Goal: Task Accomplishment & Management: Manage account settings

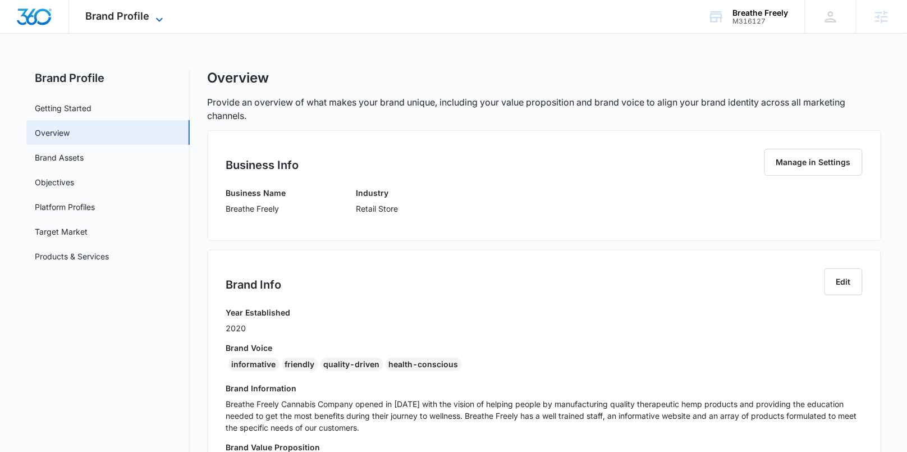
click at [153, 19] on icon at bounding box center [159, 19] width 13 height 13
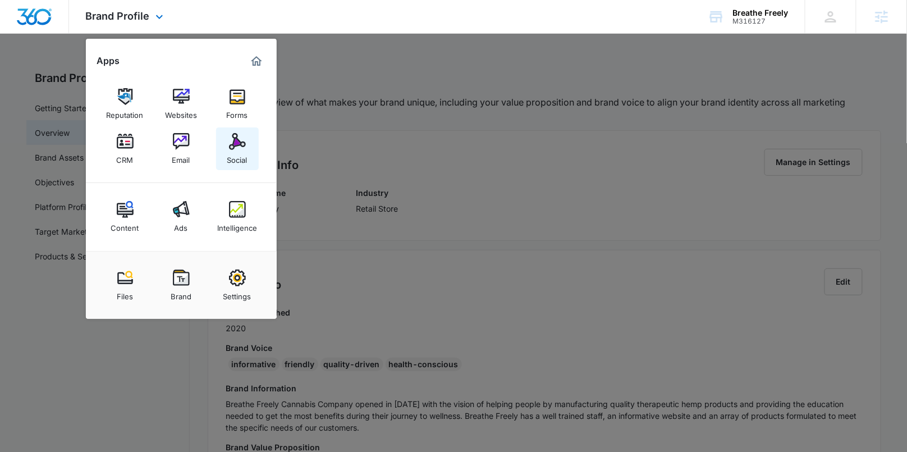
click at [238, 149] on img at bounding box center [237, 141] width 17 height 17
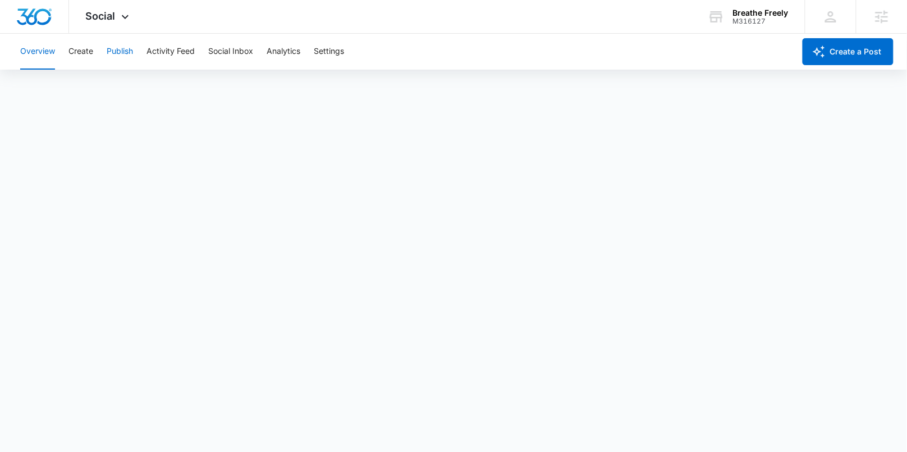
click at [117, 52] on button "Publish" at bounding box center [120, 52] width 26 height 36
click at [79, 53] on button "Create" at bounding box center [80, 52] width 25 height 36
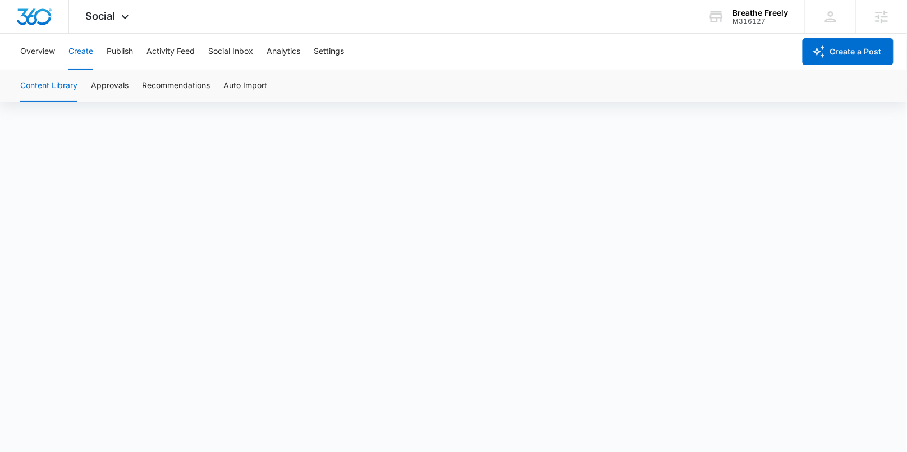
scroll to position [8, 0]
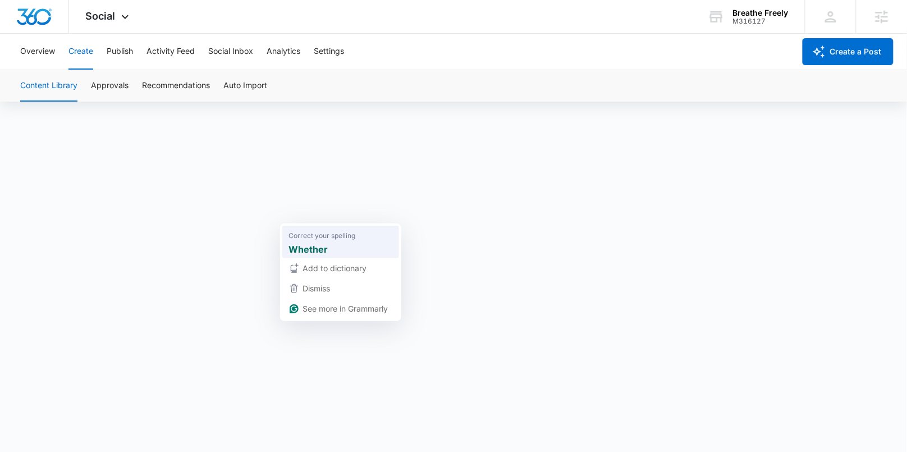
click at [307, 228] on div "Correct your spelling Whether" at bounding box center [341, 242] width 108 height 33
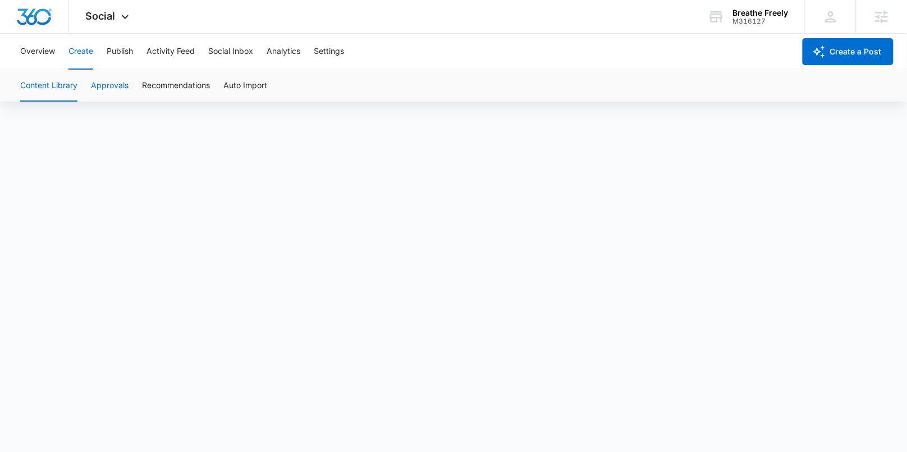
click at [115, 86] on button "Approvals" at bounding box center [110, 85] width 38 height 31
click at [59, 79] on button "Content Library" at bounding box center [48, 85] width 57 height 31
click at [112, 80] on button "Approvals" at bounding box center [110, 85] width 38 height 31
click at [126, 49] on button "Publish" at bounding box center [120, 52] width 26 height 36
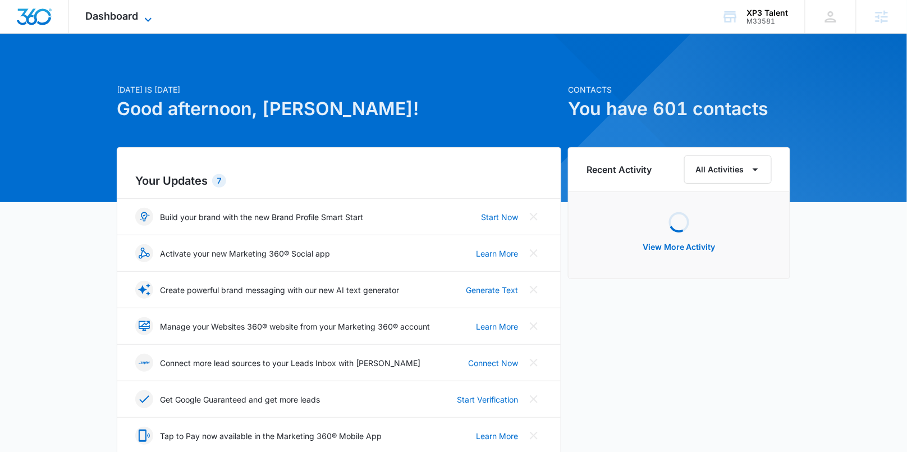
click at [145, 21] on icon at bounding box center [147, 19] width 13 height 13
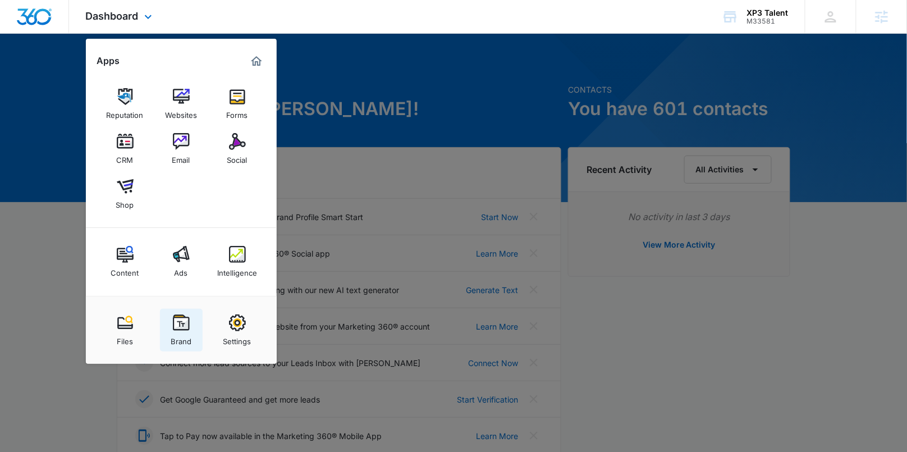
click at [184, 319] on img at bounding box center [181, 322] width 17 height 17
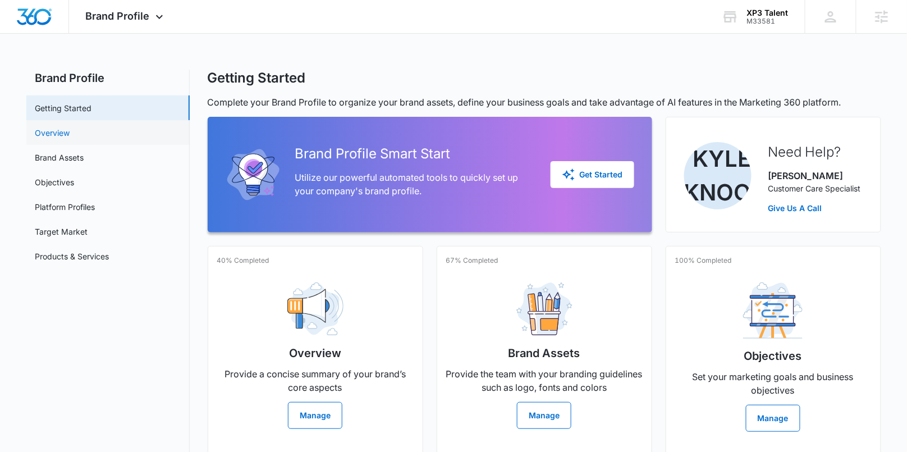
click at [70, 135] on link "Overview" at bounding box center [52, 133] width 35 height 12
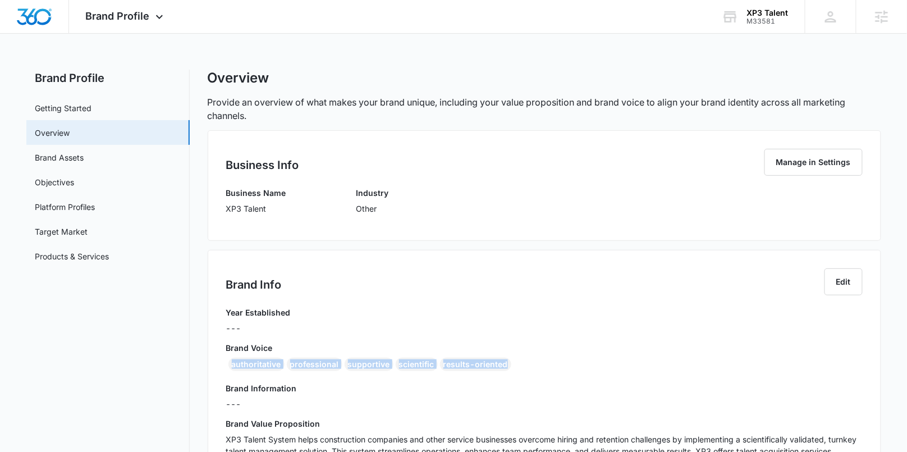
drag, startPoint x: 478, startPoint y: 369, endPoint x: 219, endPoint y: 364, distance: 258.9
click at [219, 364] on div "Brand Info Edit Year Established --- Brand Voice authoritative professional sup…" at bounding box center [545, 396] width 674 height 293
copy div "authoritative professional supportive scientific results-oriented"
click at [74, 226] on link "Target Market" at bounding box center [61, 232] width 53 height 12
